Goal: Find specific page/section

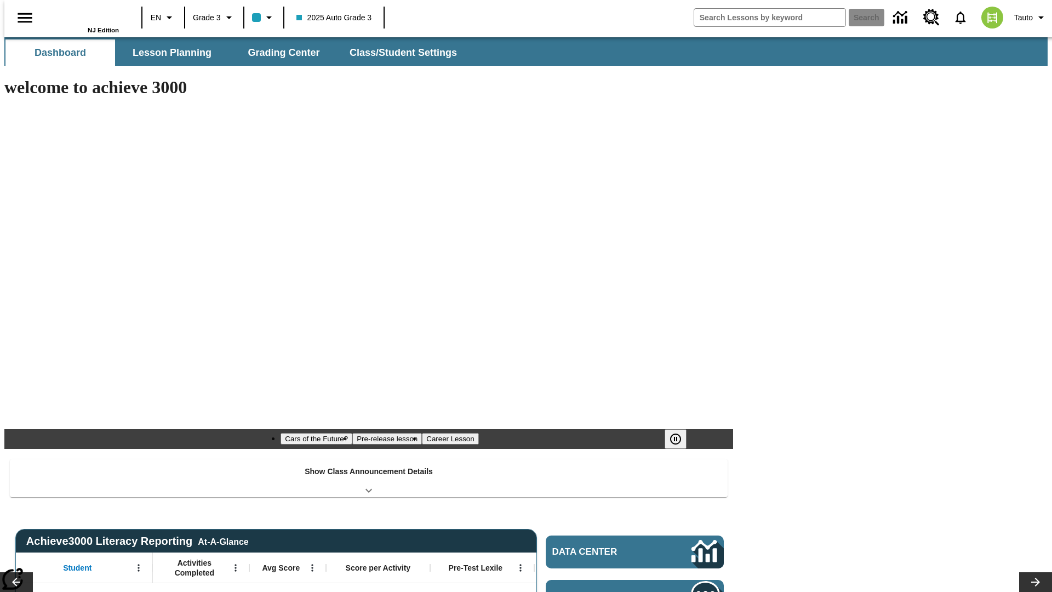
type input "-1"
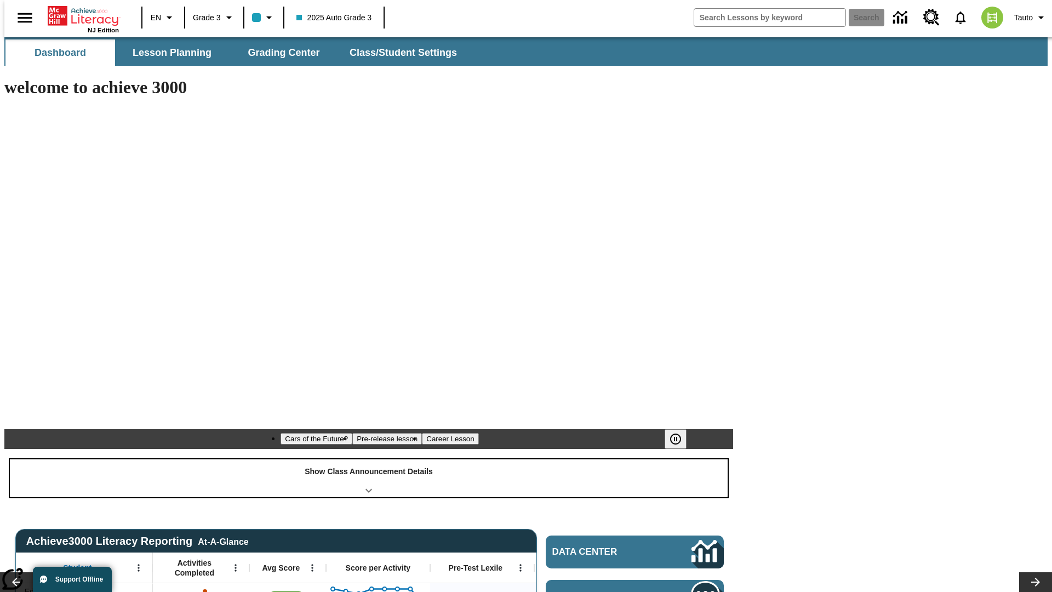
click at [369, 459] on div "Show Class Announcement Details" at bounding box center [369, 478] width 718 height 38
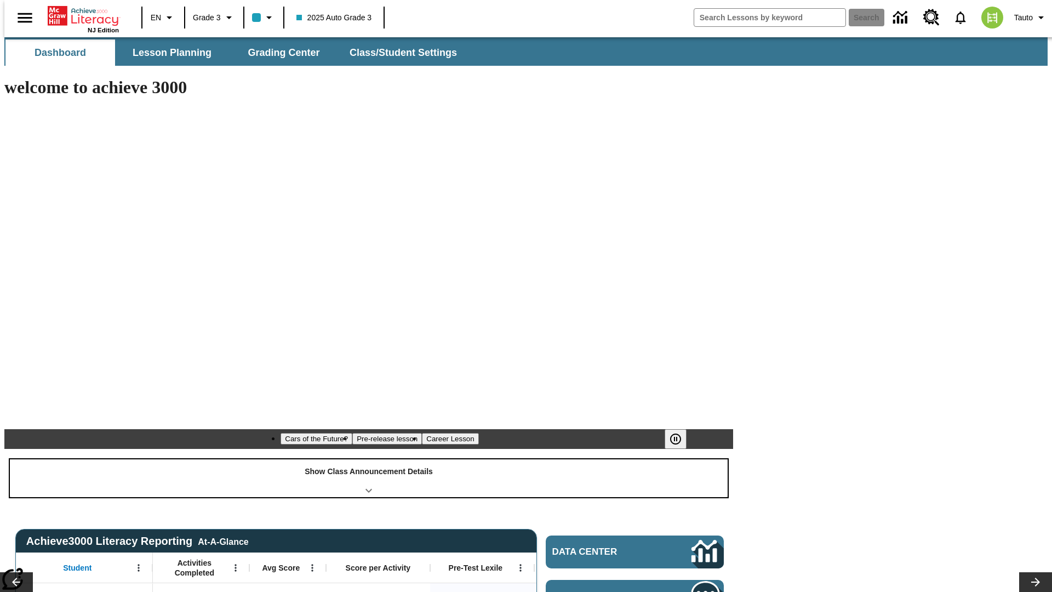
click at [369, 459] on div "Show Class Announcement Details" at bounding box center [369, 478] width 718 height 38
